Goal: Information Seeking & Learning: Understand process/instructions

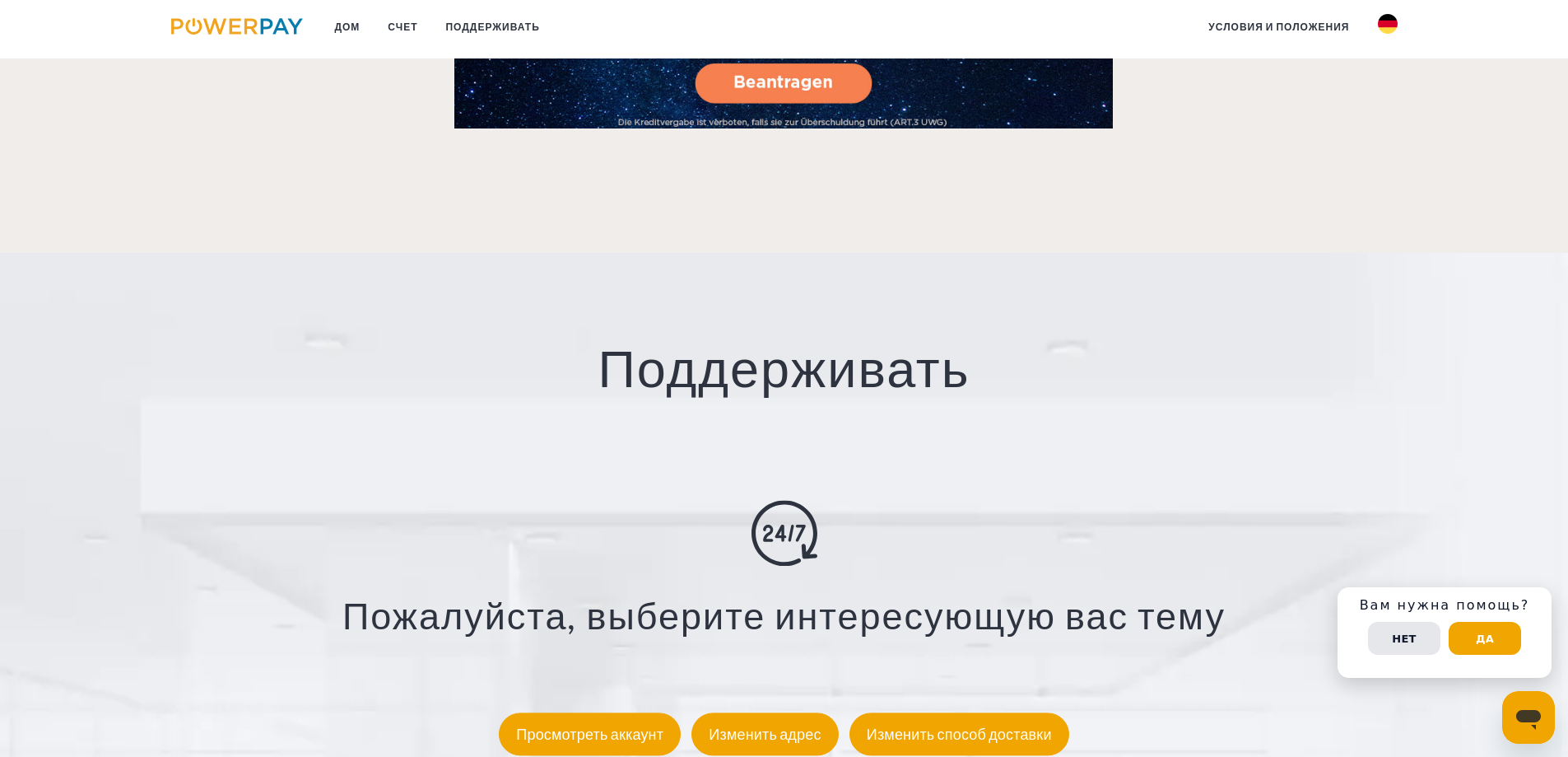
scroll to position [2882, 0]
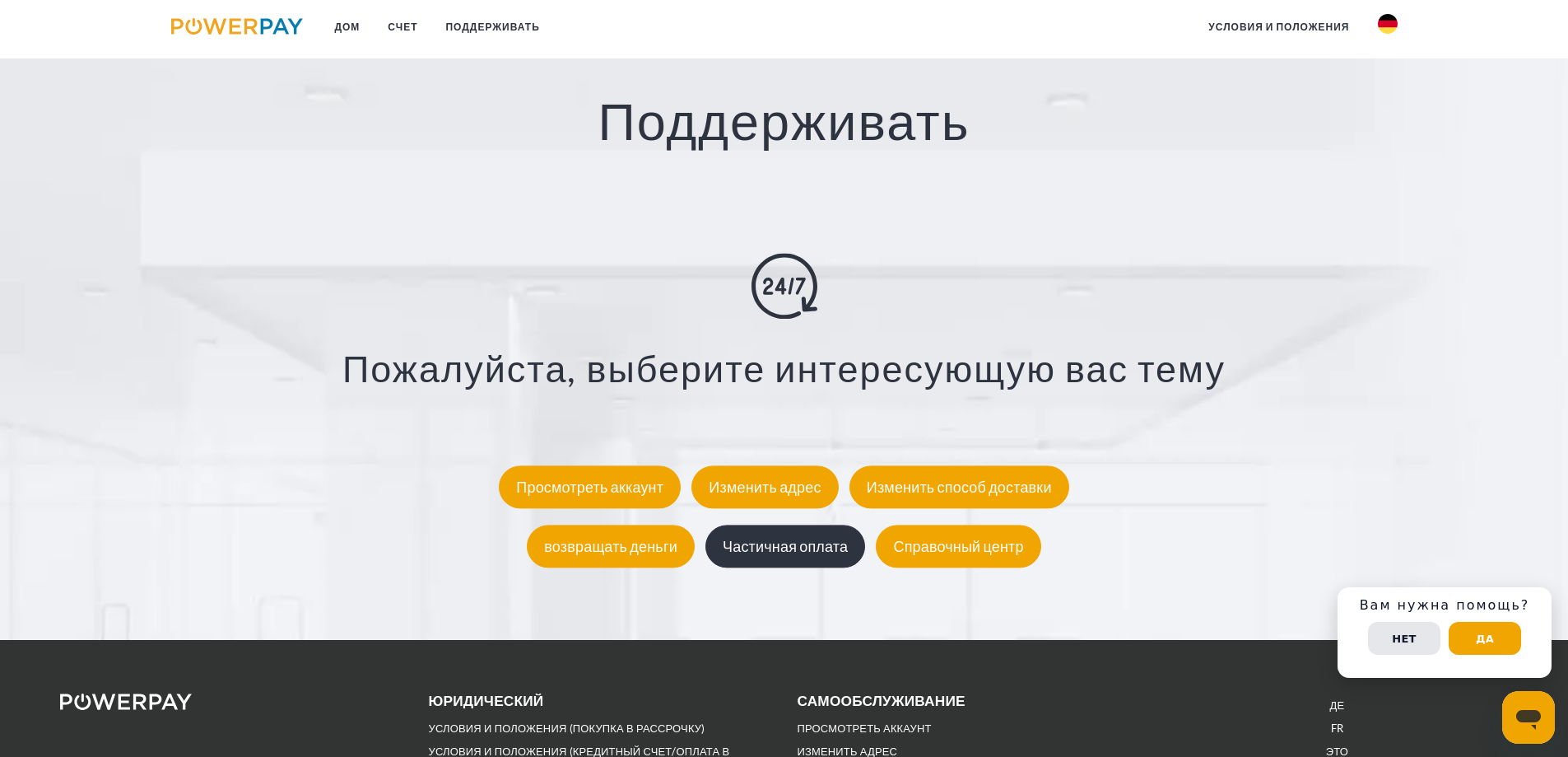
click at [780, 543] on font "Частичная оплата" at bounding box center [786, 546] width 126 height 18
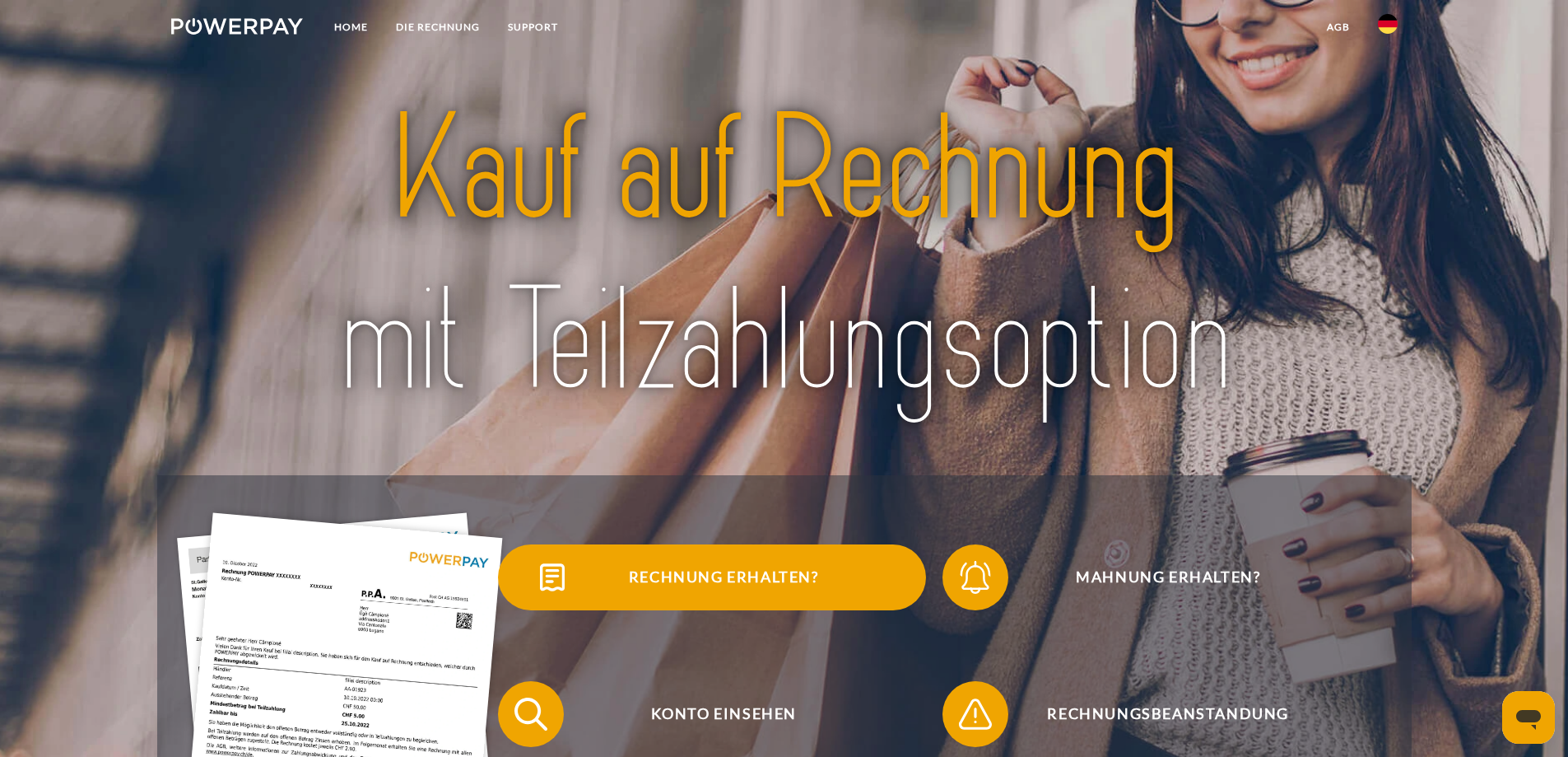
click at [752, 579] on span "Rechnung erhalten?" at bounding box center [723, 577] width 403 height 66
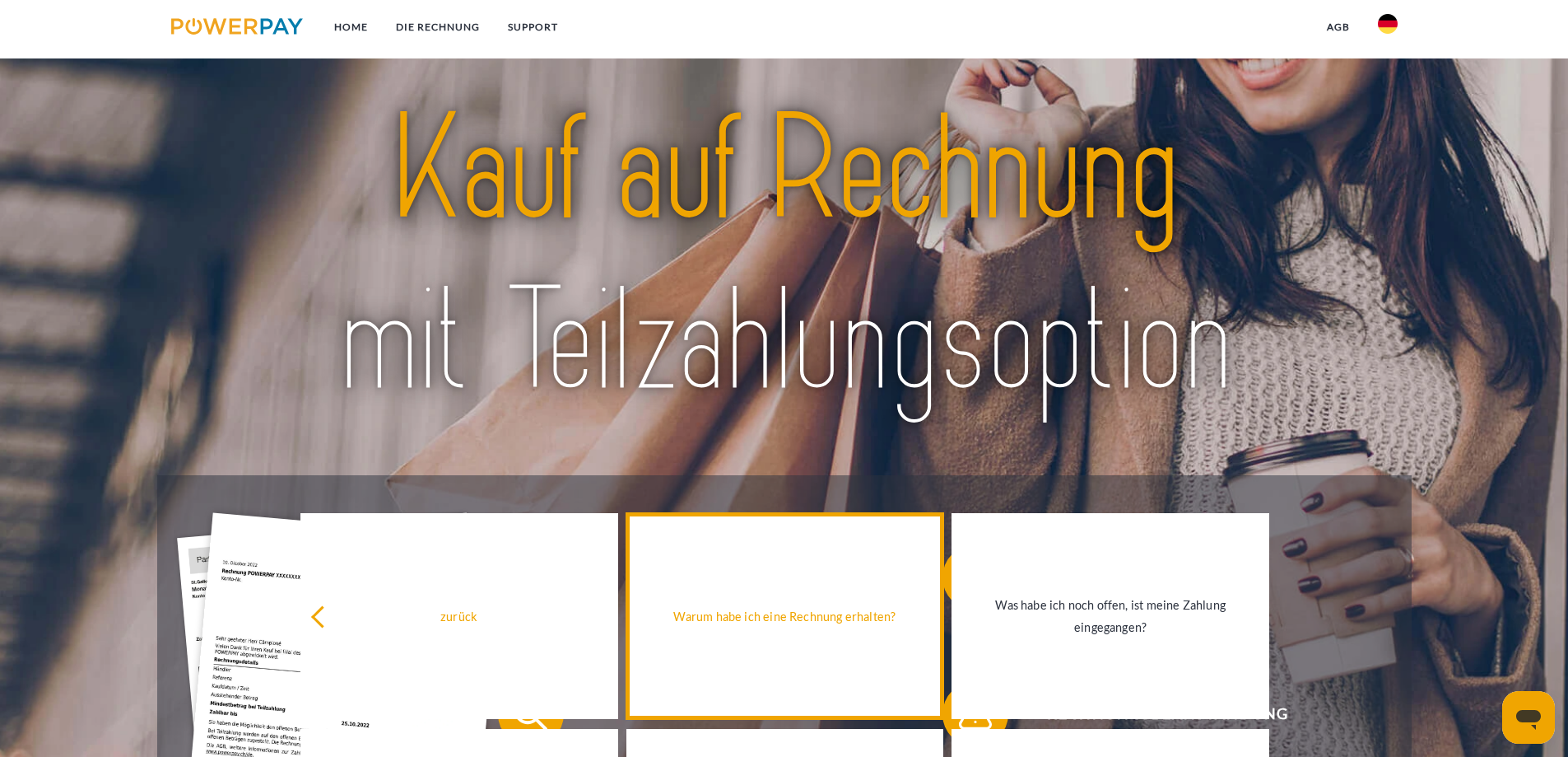
scroll to position [330, 0]
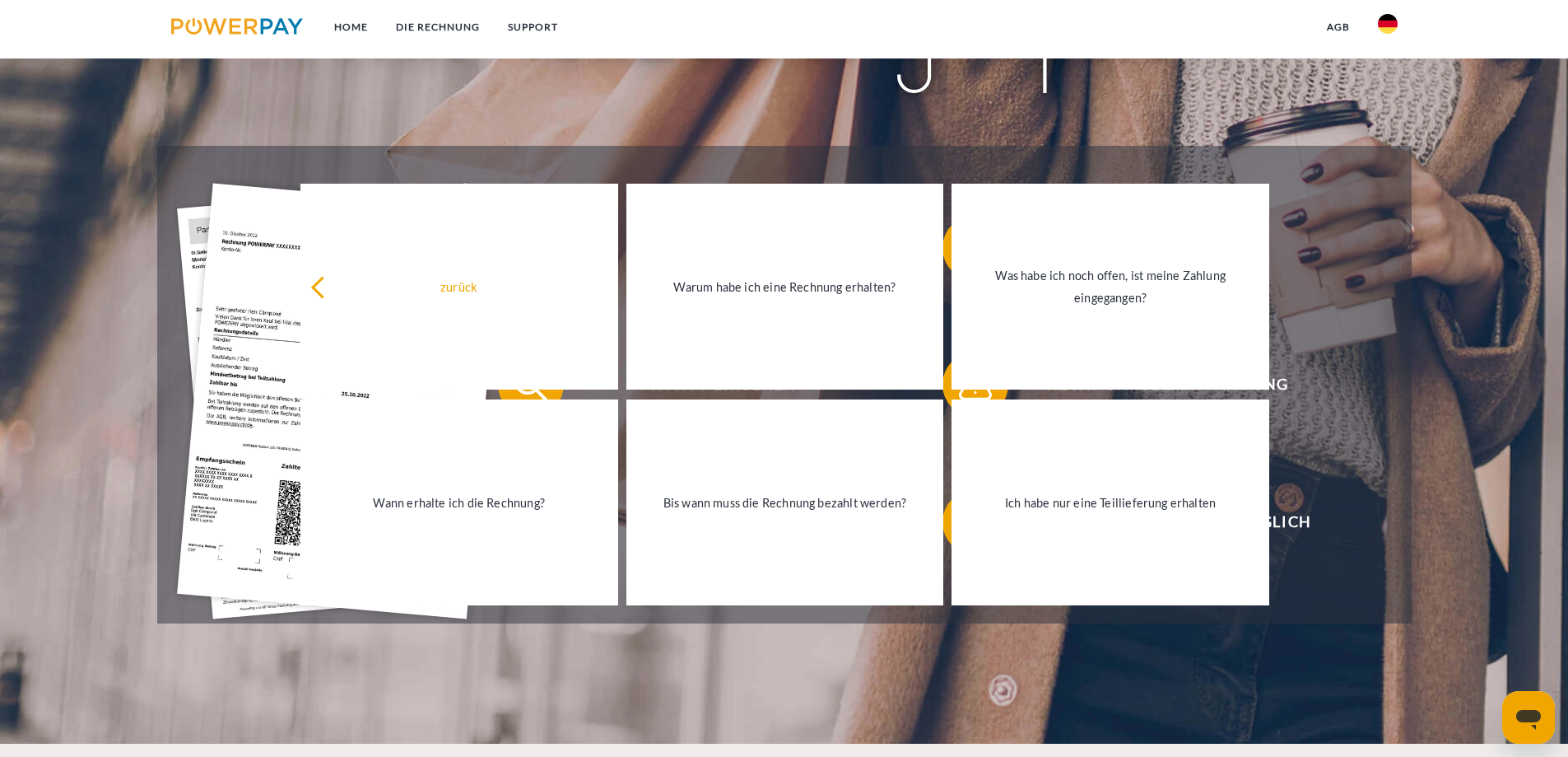
drag, startPoint x: 1402, startPoint y: 2, endPoint x: 1535, endPoint y: 51, distance: 141.7
click at [1535, 81] on header "Home DIE RECHNUNG SUPPORT" at bounding box center [784, 206] width 1568 height 1073
drag, startPoint x: 1533, startPoint y: 0, endPoint x: 1263, endPoint y: 44, distance: 273.6
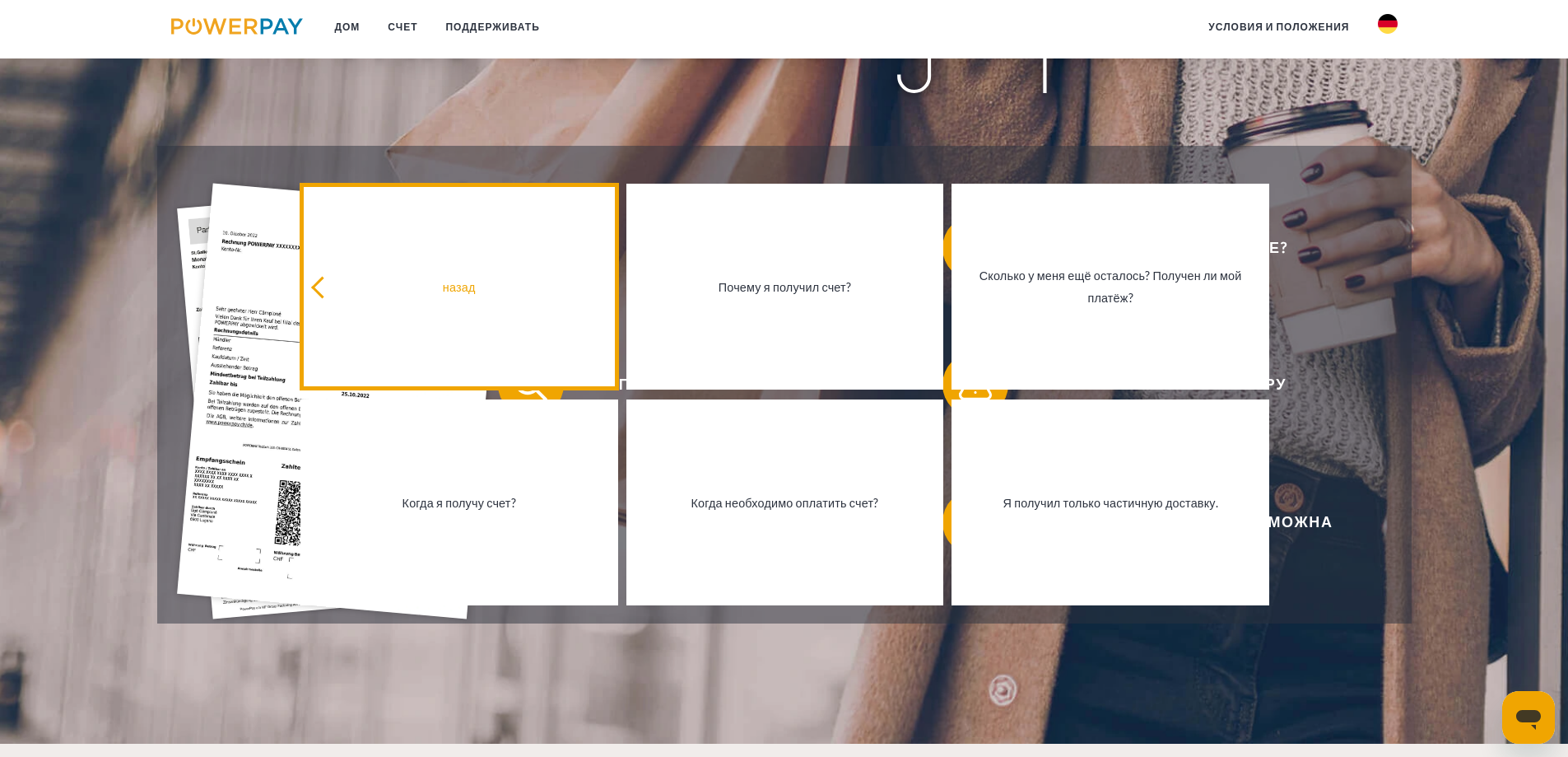
click at [459, 294] on font "назад" at bounding box center [459, 287] width 33 height 14
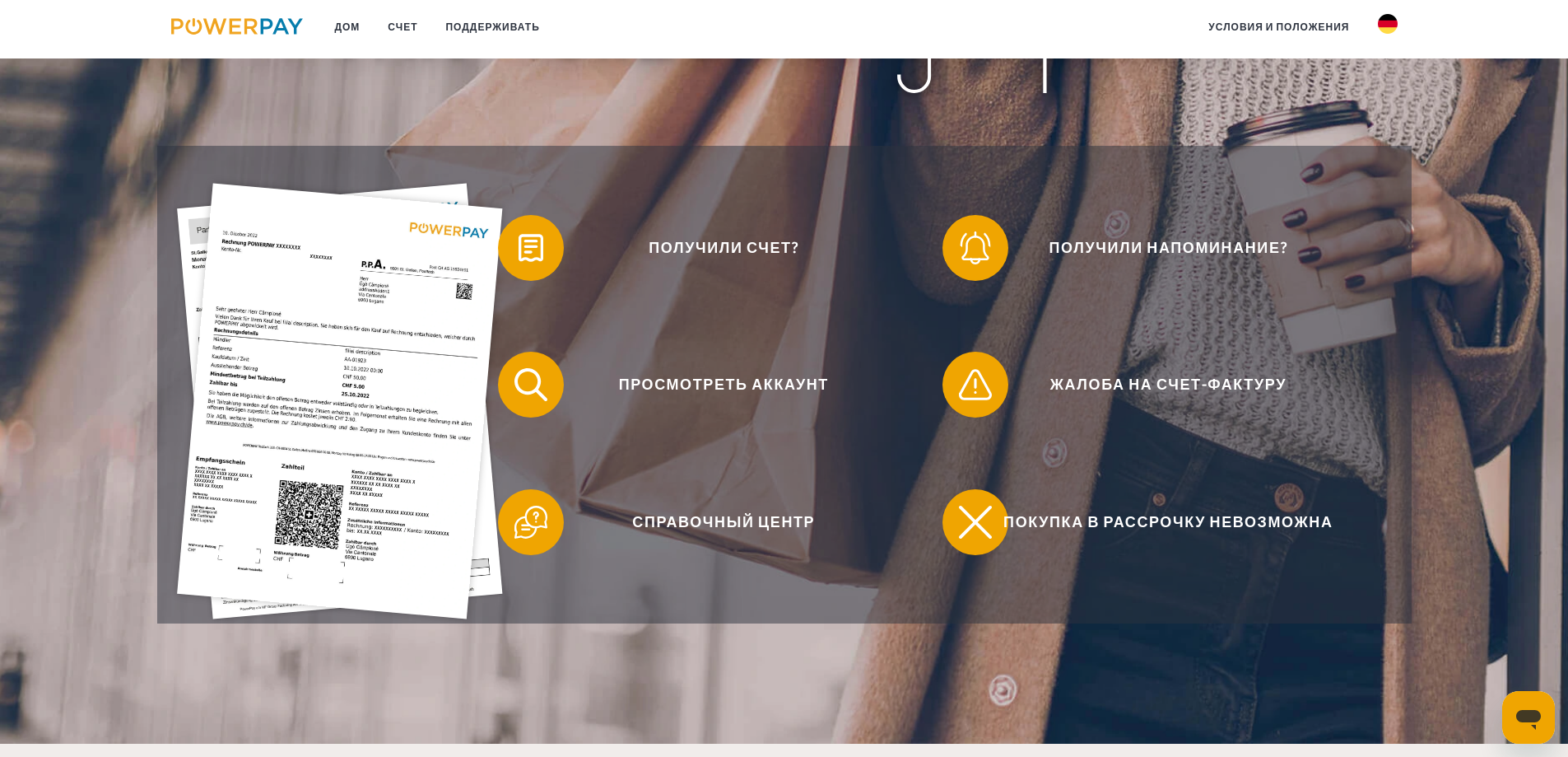
click at [1256, 23] on font "условия и положения" at bounding box center [1278, 27] width 140 height 12
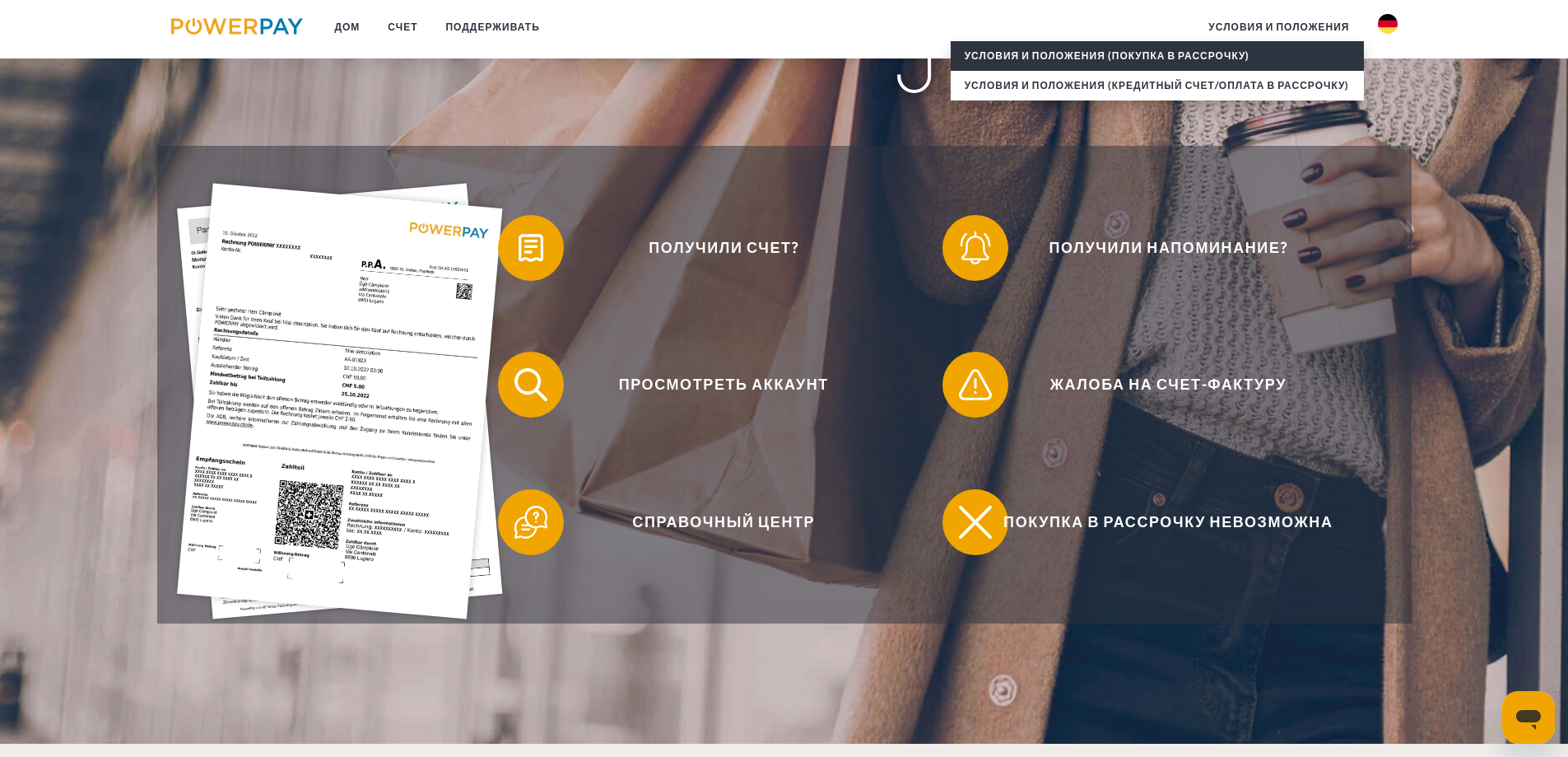
click at [1196, 50] on font "Условия и положения (покупка в рассрочку)" at bounding box center [1108, 56] width 286 height 12
